Goal: Find specific fact

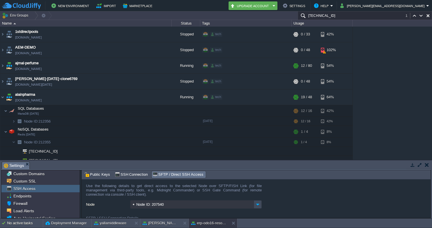
scroll to position [744, 0]
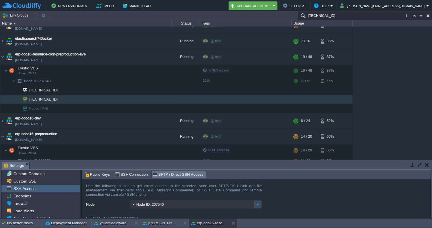
click at [376, 16] on input "[TECHNICAL_ID]" at bounding box center [365, 15] width 134 height 8
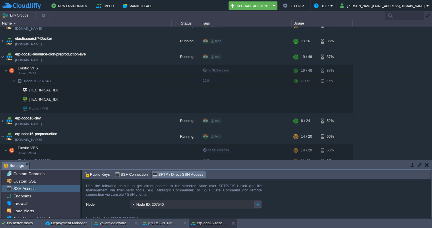
type input "Search (Cmd+F)"
click at [224, 8] on td "New Environment Import Marketplace" at bounding box center [113, 5] width 222 height 9
click at [393, 13] on input "text" at bounding box center [404, 15] width 39 height 8
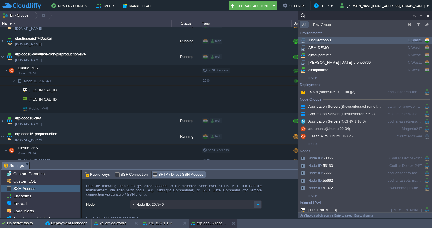
paste input "[TECHNICAL_ID]"
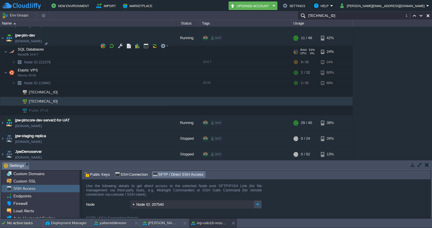
scroll to position [1154, 0]
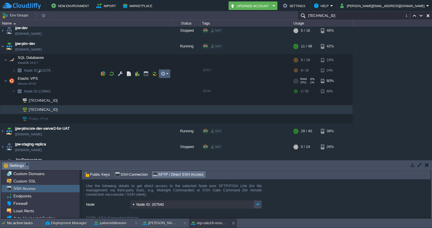
type input "[TECHNICAL_ID]"
click at [167, 72] on em at bounding box center [165, 73] width 8 height 5
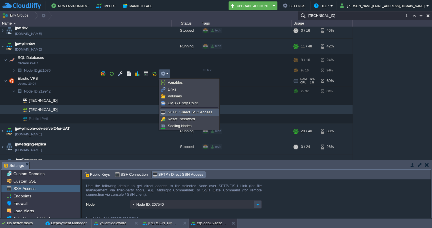
click at [178, 112] on span "SFTP / Direct SSH Access" at bounding box center [190, 112] width 45 height 4
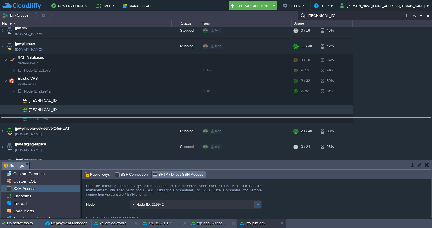
drag, startPoint x: 358, startPoint y: 163, endPoint x: 367, endPoint y: 109, distance: 54.6
click at [367, 109] on body "New Environment Import Marketplace Bonus ₹0.00 Upgrade Account Settings Help [P…" at bounding box center [216, 114] width 432 height 228
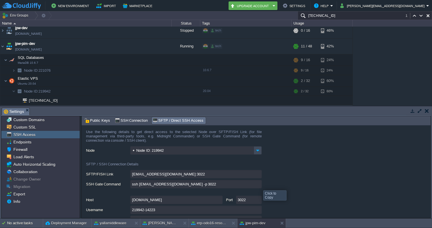
click at [259, 185] on input "ssh [EMAIL_ADDRESS][DOMAIN_NAME] -p 3022" at bounding box center [195, 184] width 131 height 8
type textarea "ssh [EMAIL_ADDRESS][DOMAIN_NAME] -p 3022"
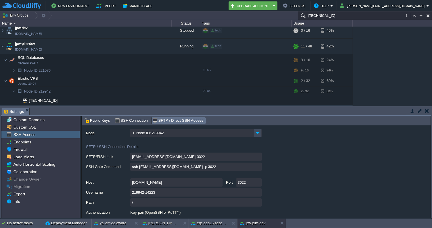
scroll to position [17, 0]
click at [257, 167] on input "ssh [EMAIL_ADDRESS][DOMAIN_NAME] -p 3022" at bounding box center [195, 167] width 131 height 8
click at [222, 167] on input "ssh [EMAIL_ADDRESS][DOMAIN_NAME] -p 3022" at bounding box center [195, 167] width 131 height 8
click at [281, 161] on div "[EMAIL_ADDRESS][DOMAIN_NAME]:3022" at bounding box center [258, 157] width 344 height 9
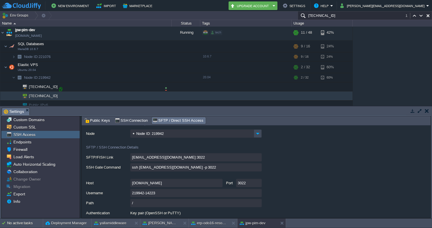
scroll to position [1170, 0]
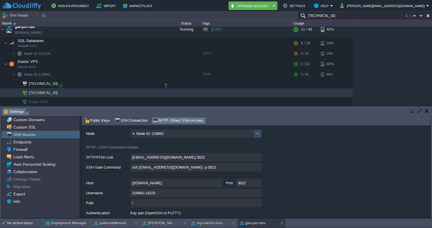
click at [61, 86] on div at bounding box center [60, 85] width 5 height 5
type input "[TECHNICAL_ID]"
